Goal: Find contact information: Find contact information

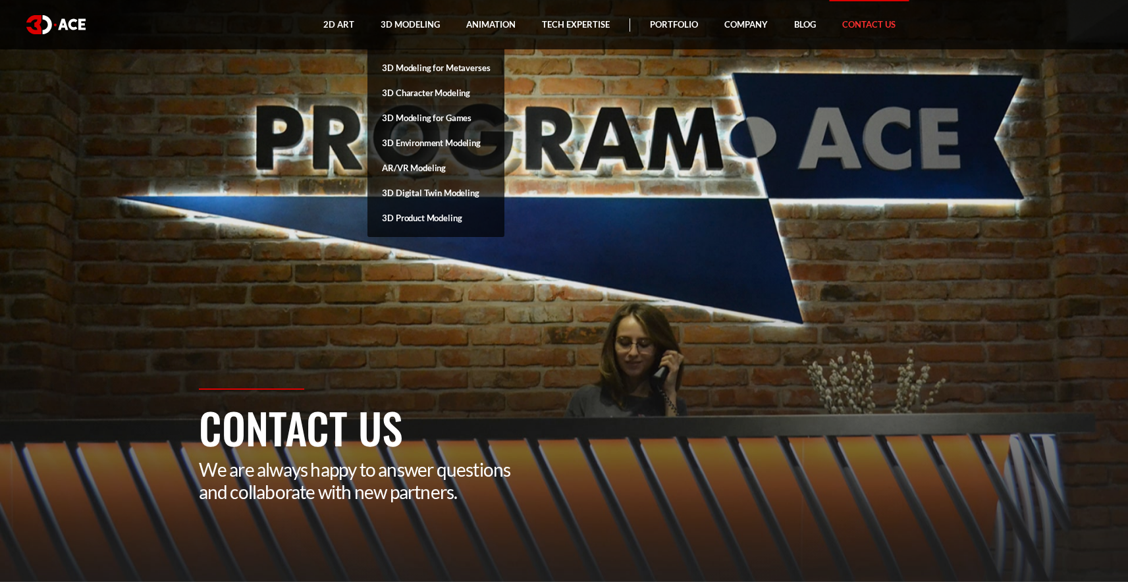
click at [445, 116] on link "3D Modeling for Games" at bounding box center [435, 117] width 137 height 25
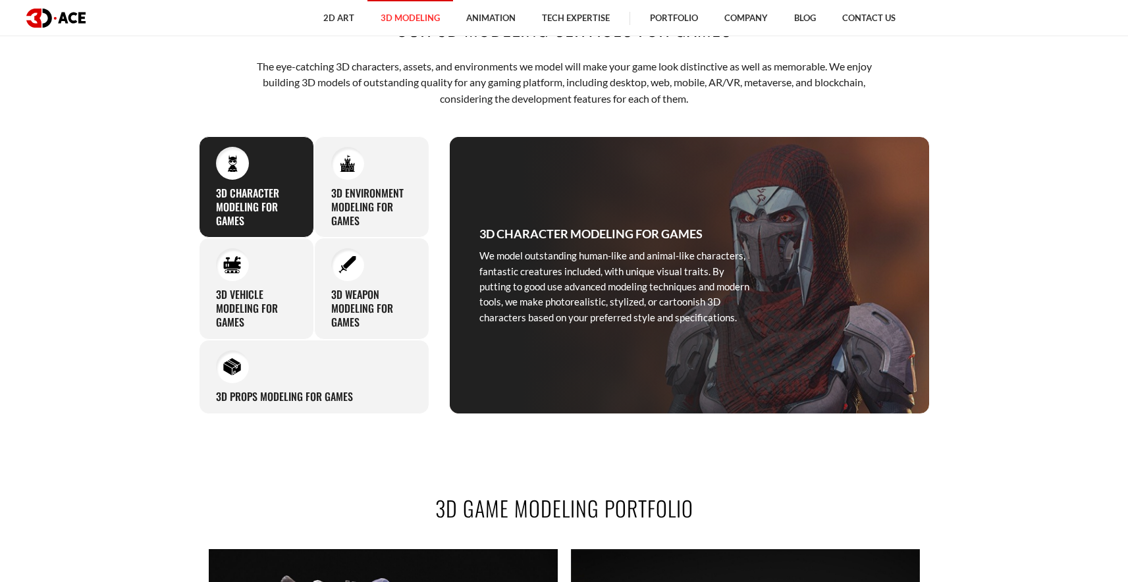
scroll to position [654, 0]
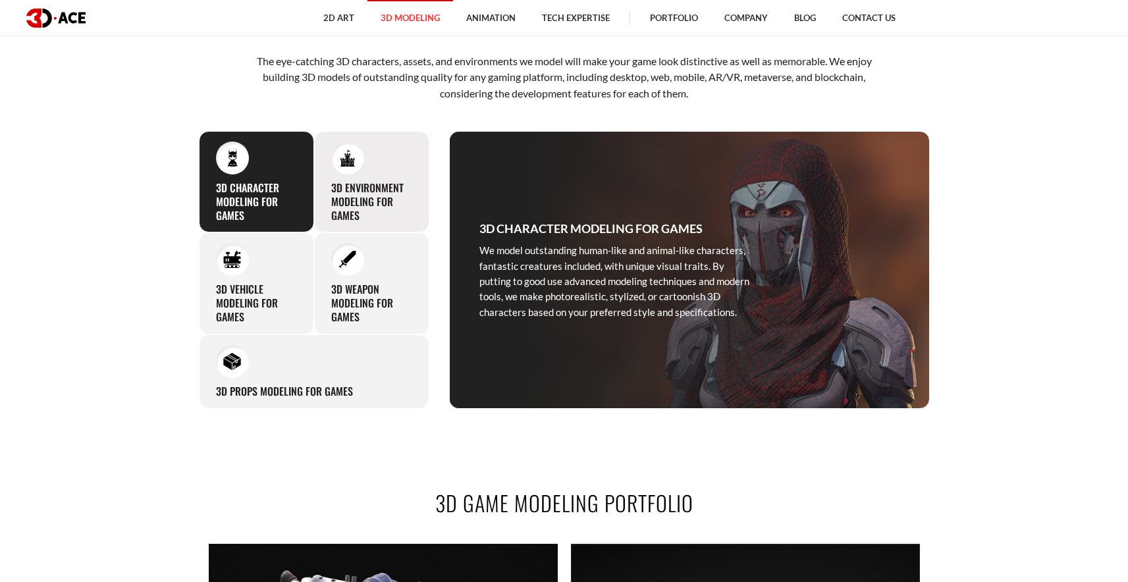
click at [384, 183] on h3 "3D Environment Modeling for Games" at bounding box center [371, 201] width 81 height 41
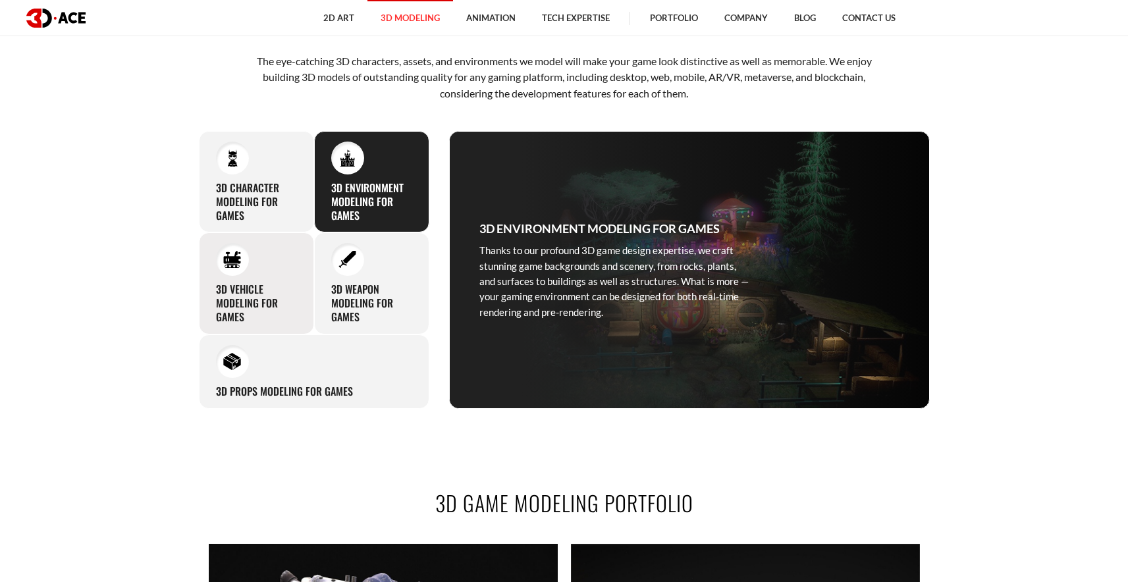
click at [266, 285] on h3 "3D Vehicle Modeling for Games" at bounding box center [256, 302] width 81 height 41
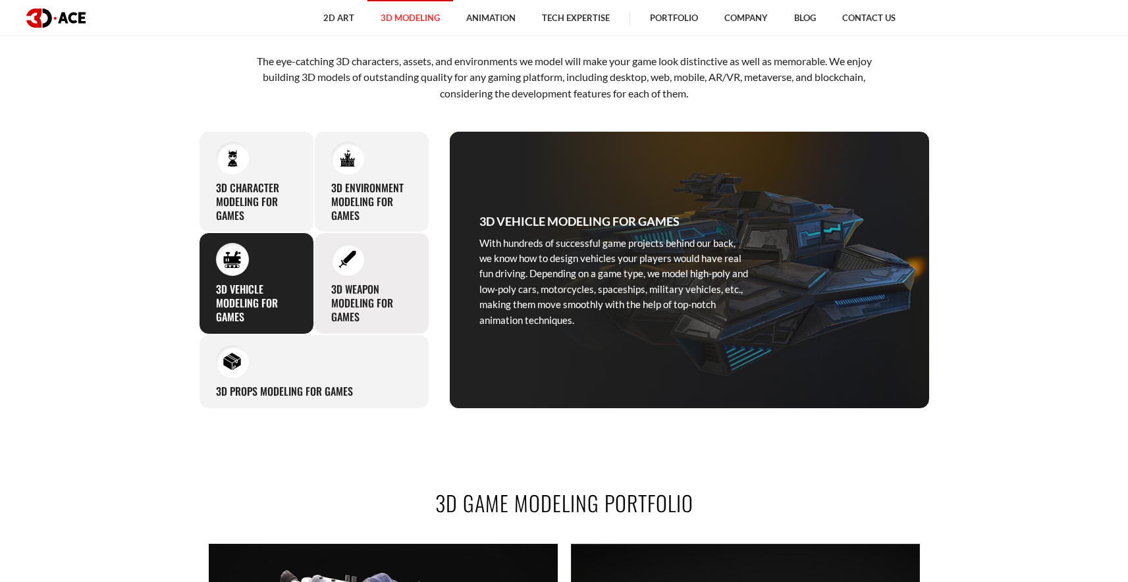
click at [367, 279] on div "3D Weapon Modeling for Games Our team of capable artists create a variety of st…" at bounding box center [371, 282] width 115 height 101
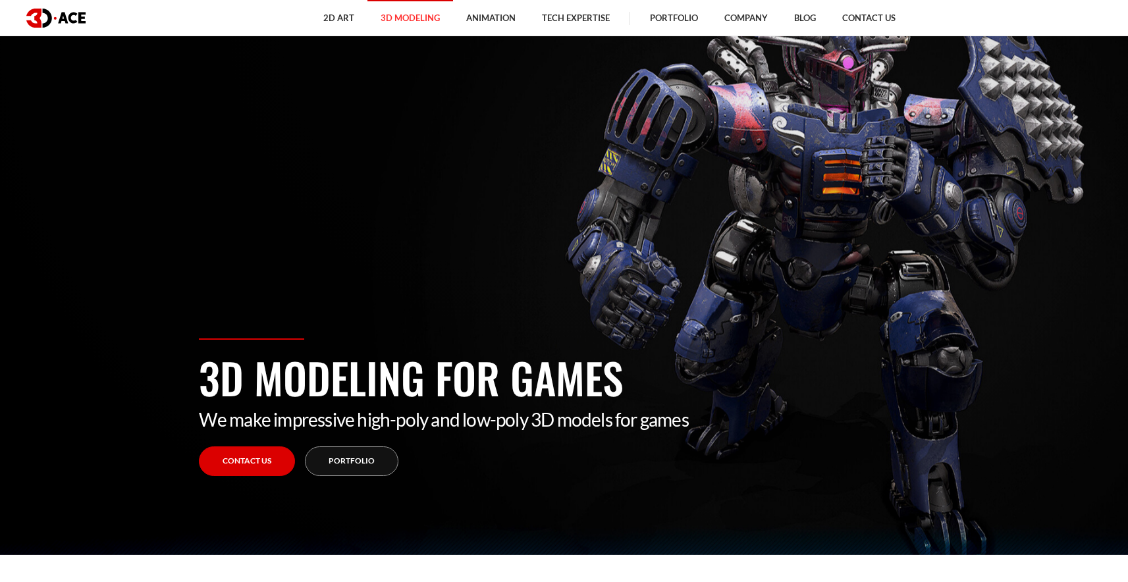
scroll to position [0, 0]
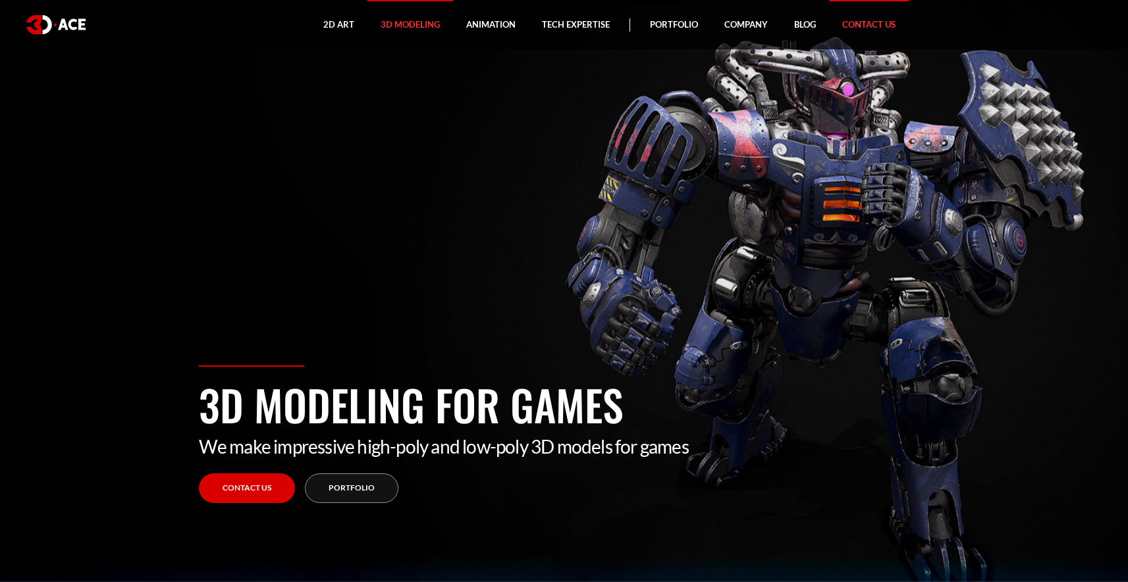
click at [855, 26] on link "Contact Us" at bounding box center [869, 24] width 80 height 49
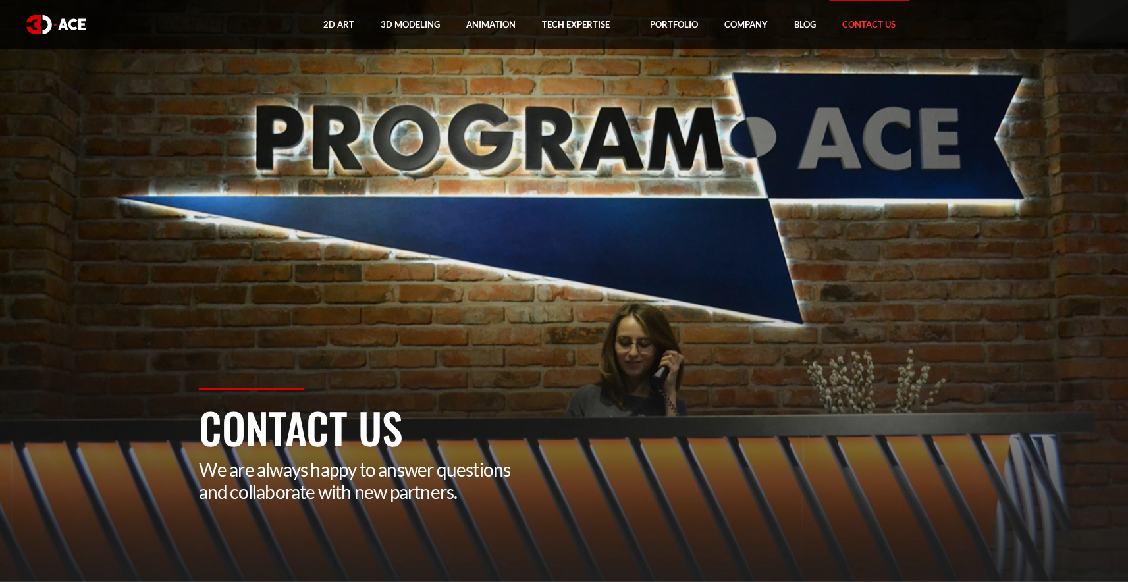
click at [853, 29] on link "Contact Us" at bounding box center [869, 24] width 80 height 49
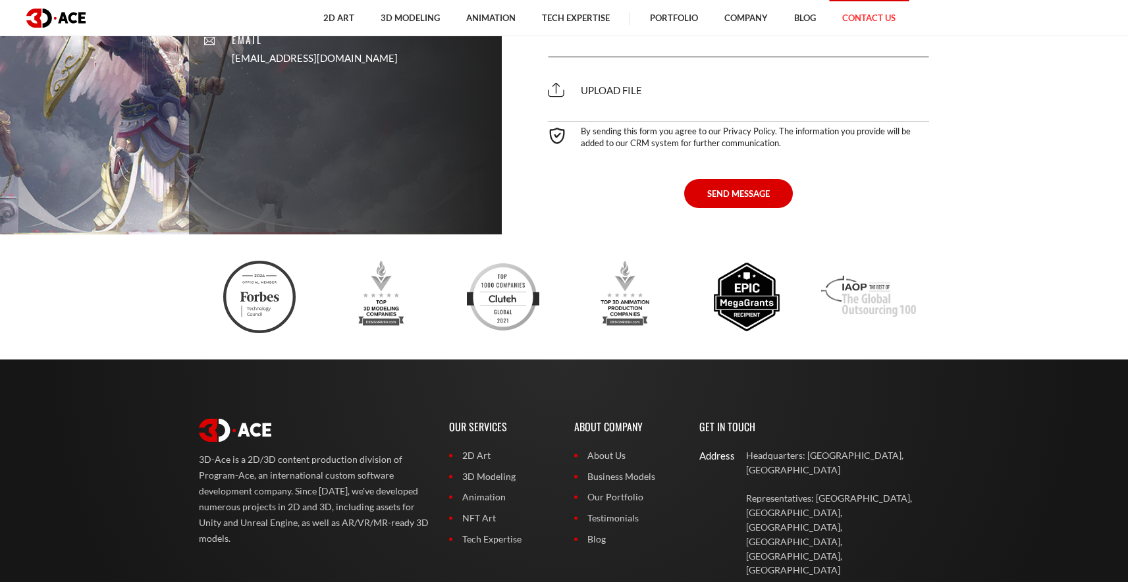
scroll to position [924, 0]
